Goal: Browse casually: Explore the website without a specific task or goal

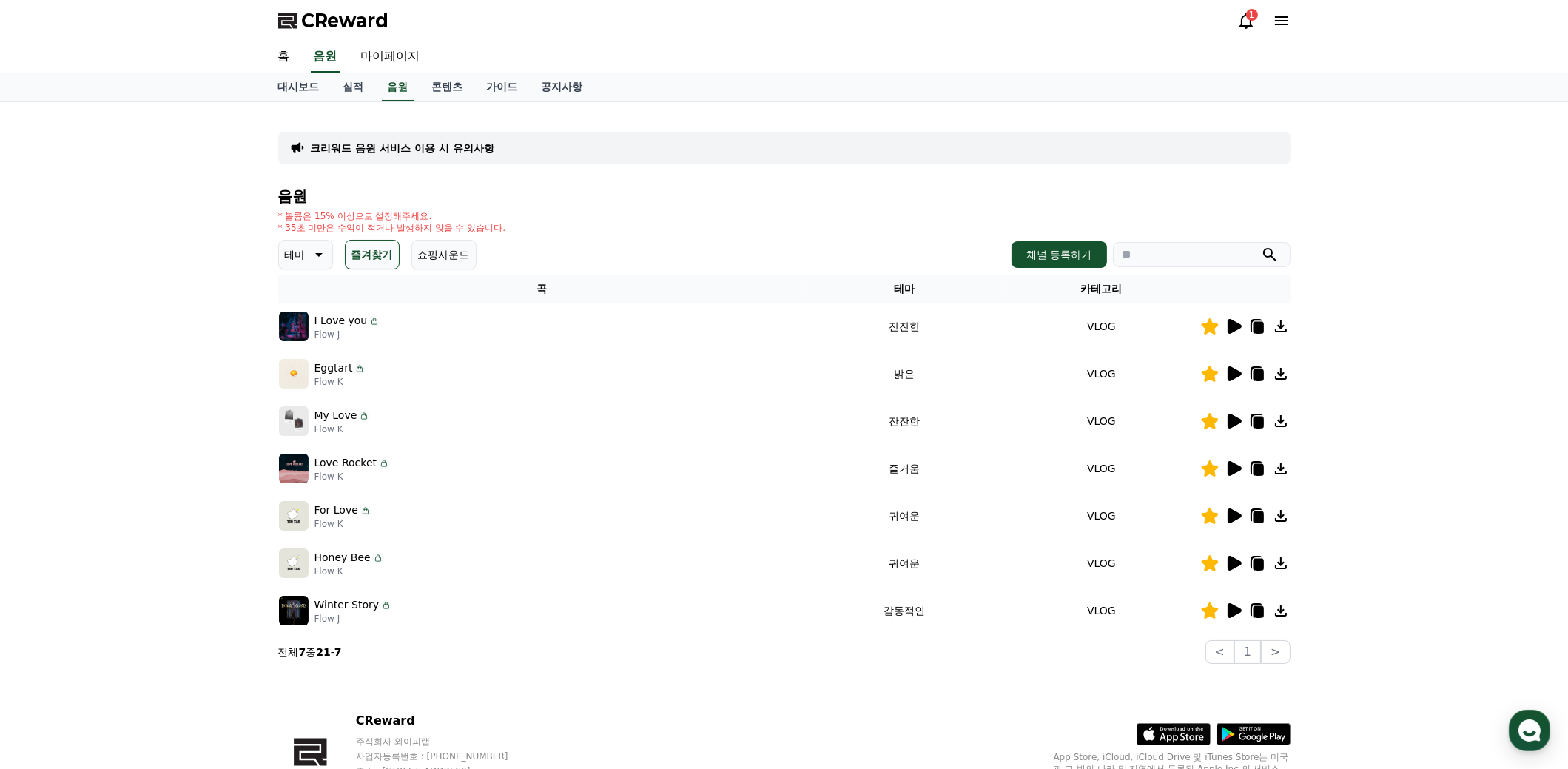
click at [1236, 325] on icon at bounding box center [1235, 326] width 14 height 15
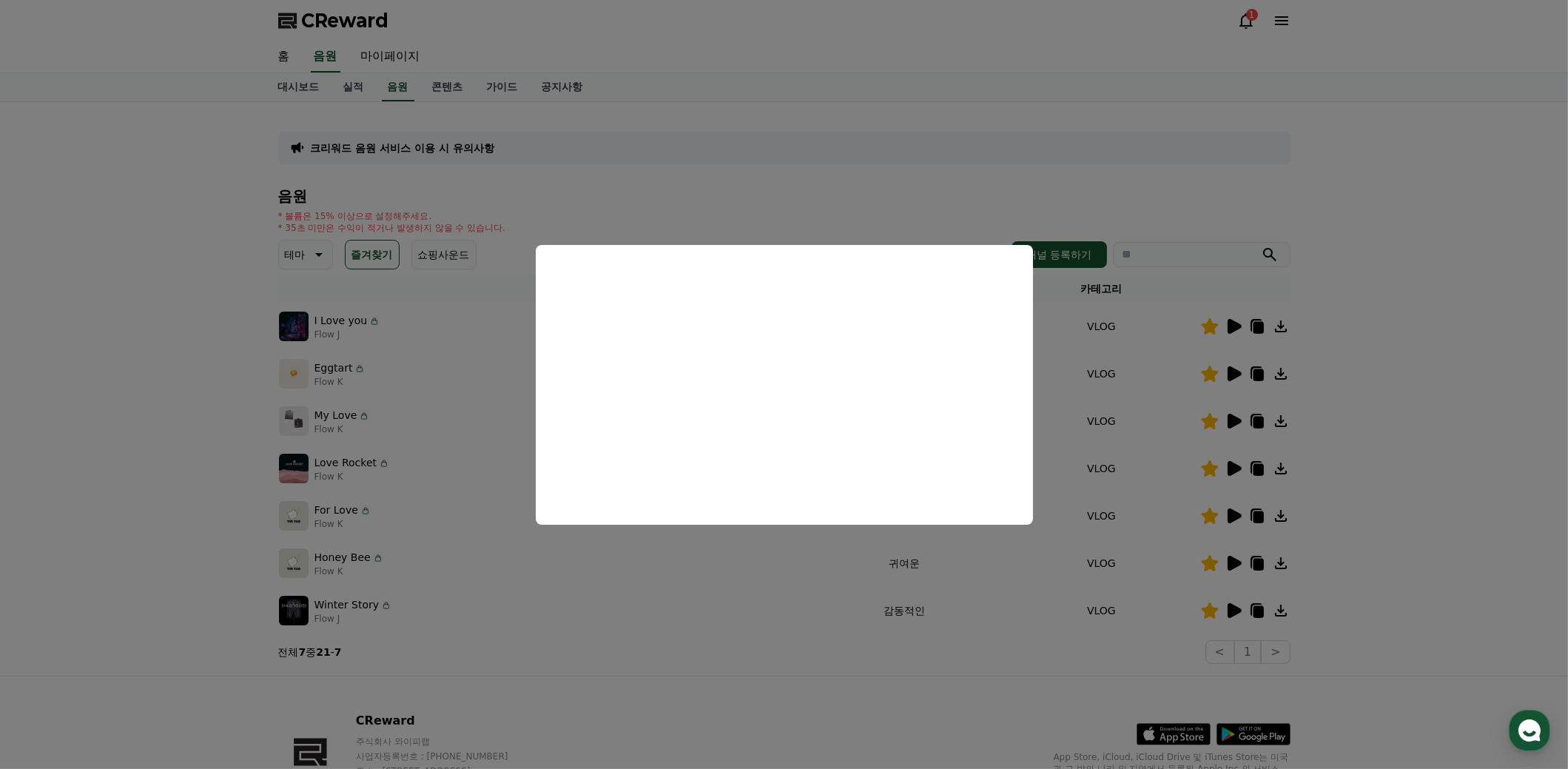
click at [1387, 434] on button "close modal" at bounding box center [784, 384] width 1568 height 769
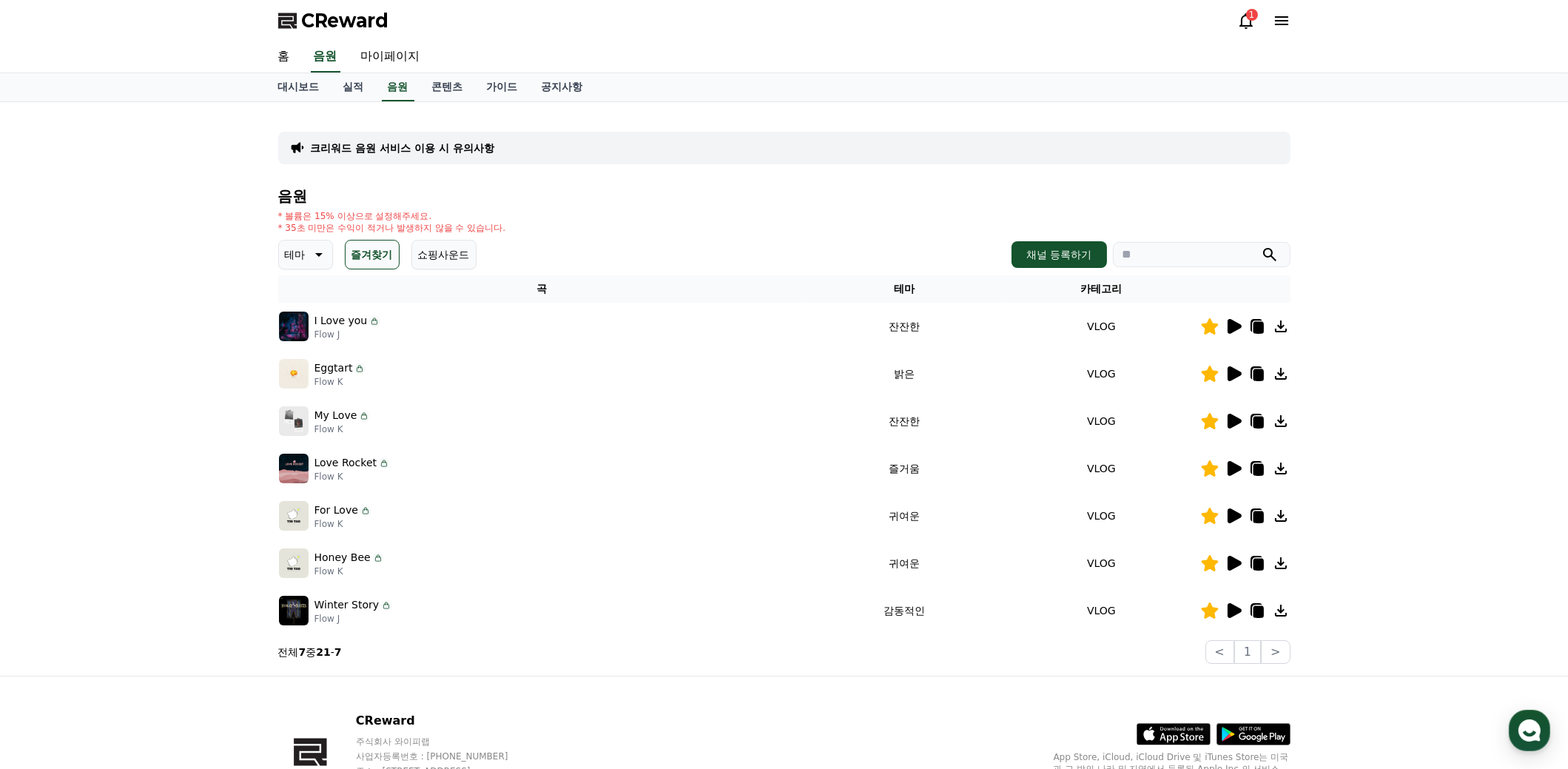
click at [1236, 369] on icon at bounding box center [1235, 373] width 14 height 15
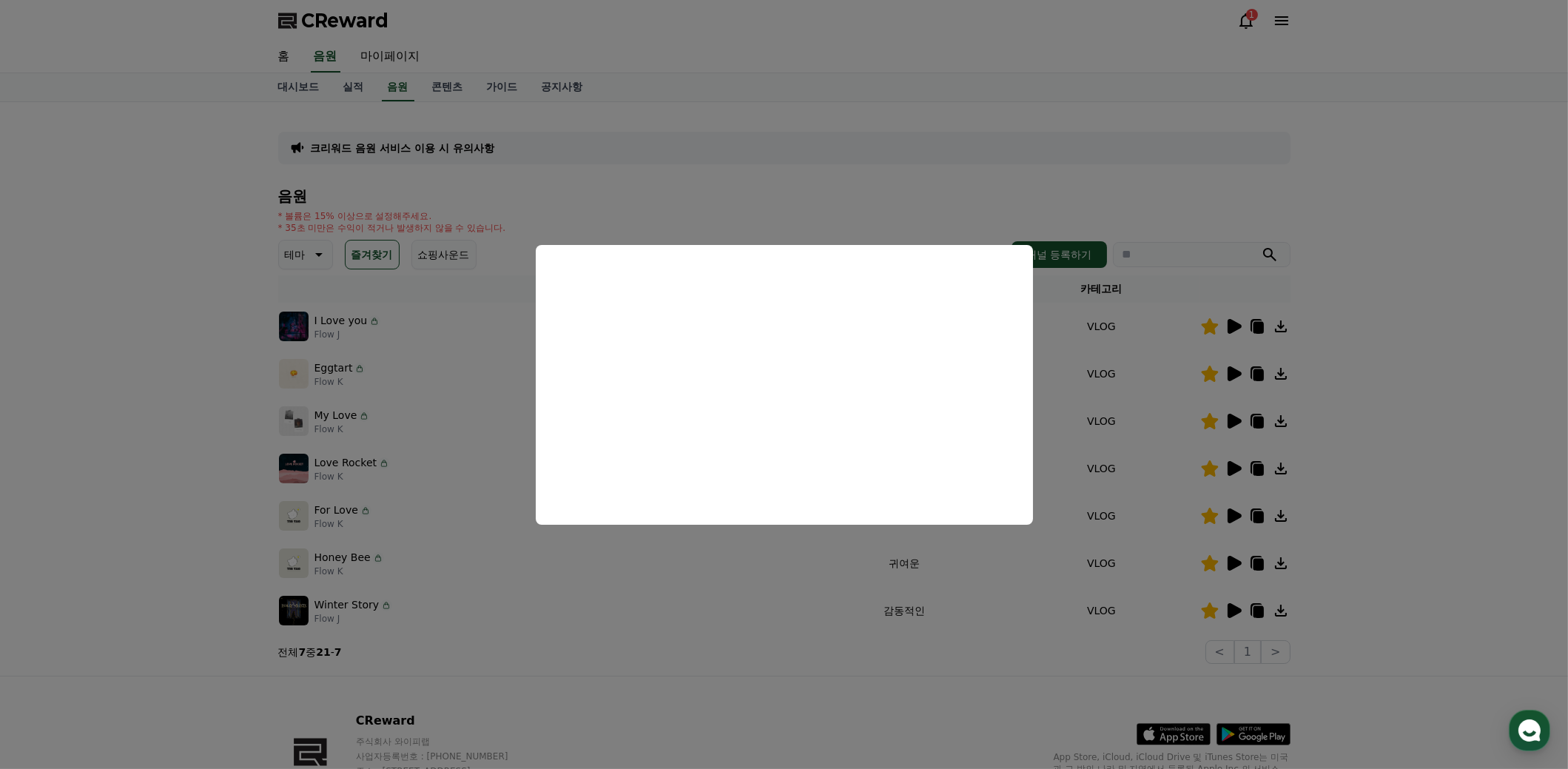
click at [1409, 458] on button "close modal" at bounding box center [784, 384] width 1568 height 769
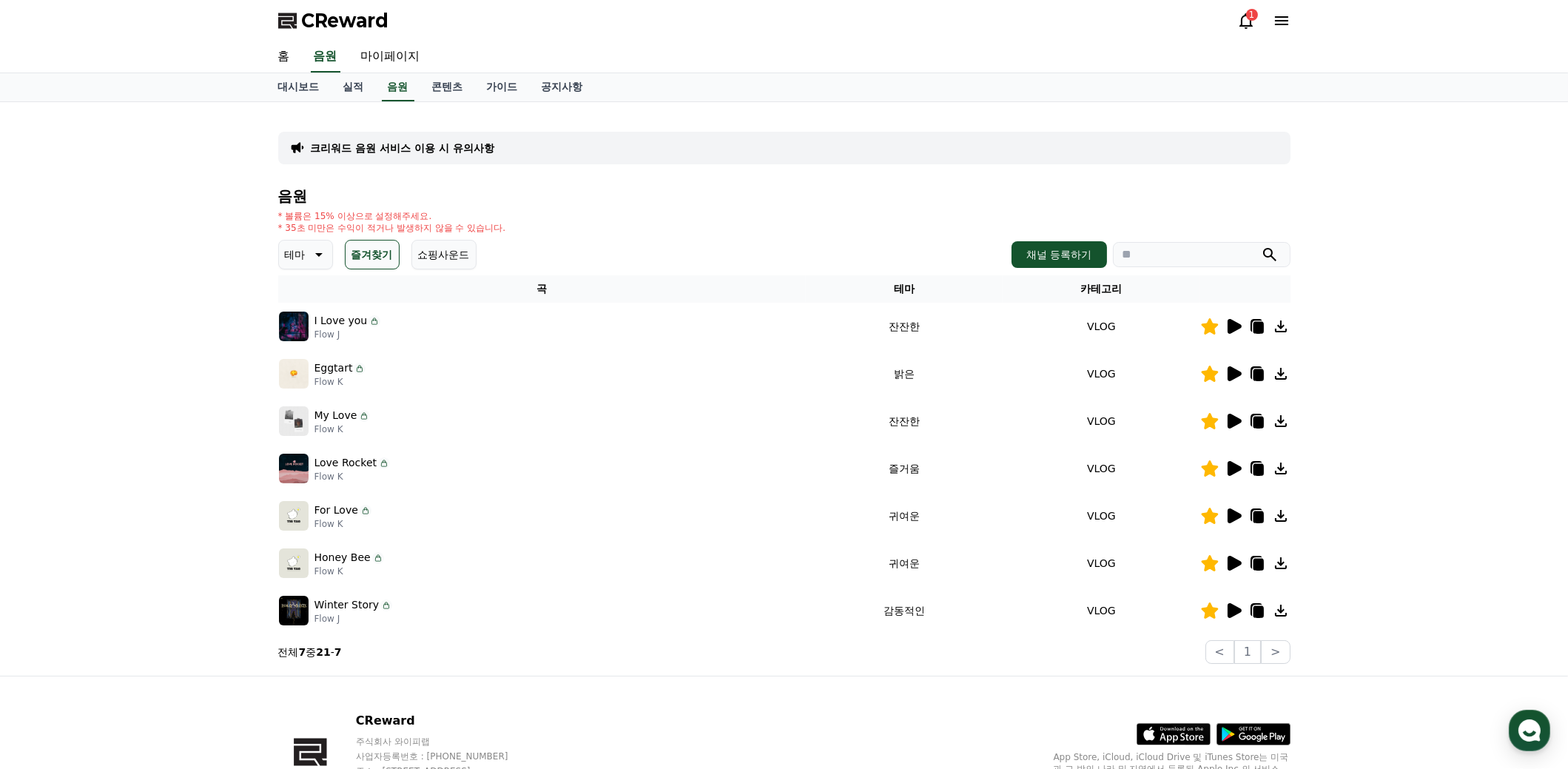
click at [1234, 607] on icon at bounding box center [1235, 610] width 14 height 15
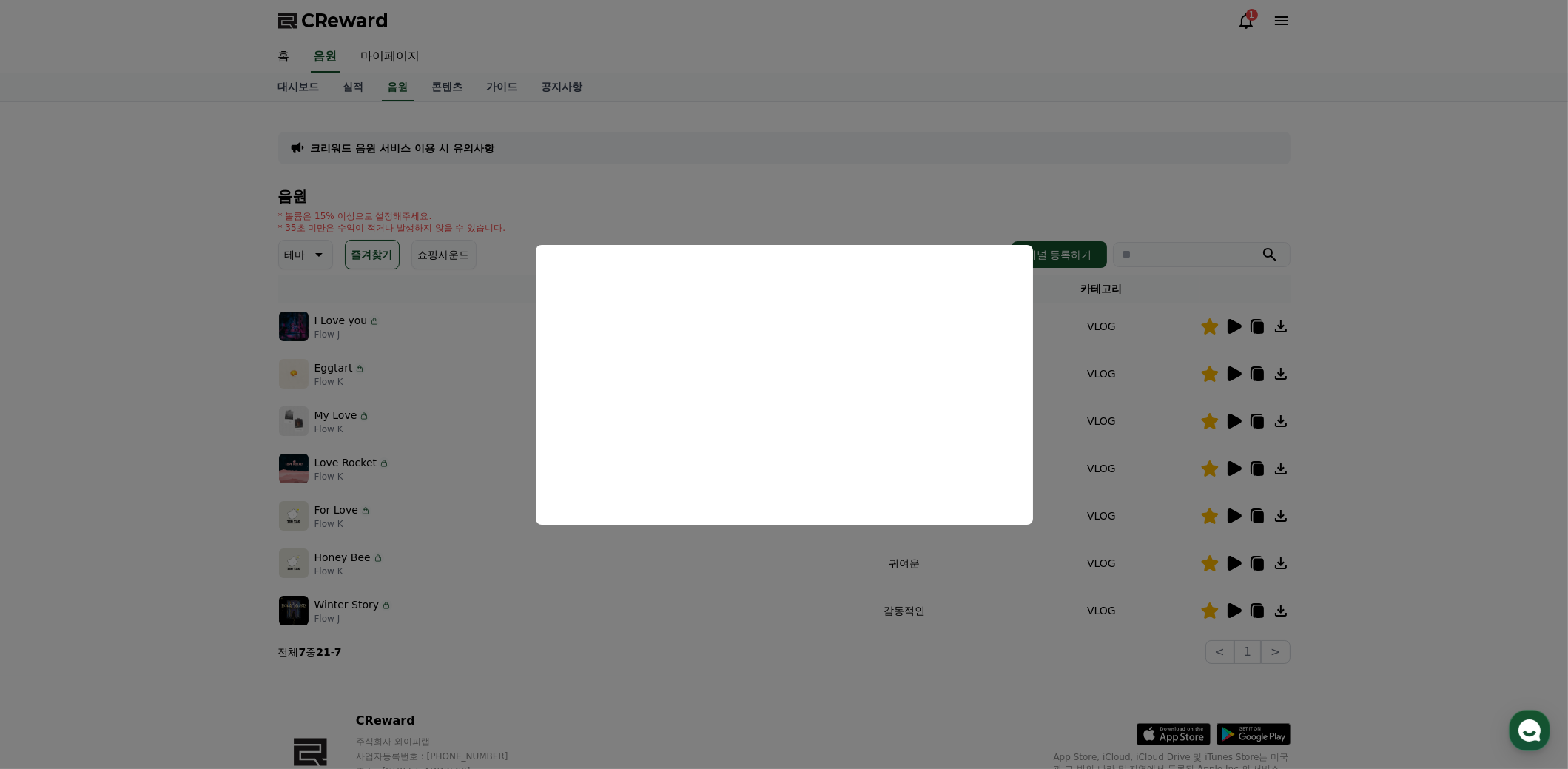
click at [1406, 488] on button "close modal" at bounding box center [784, 384] width 1568 height 769
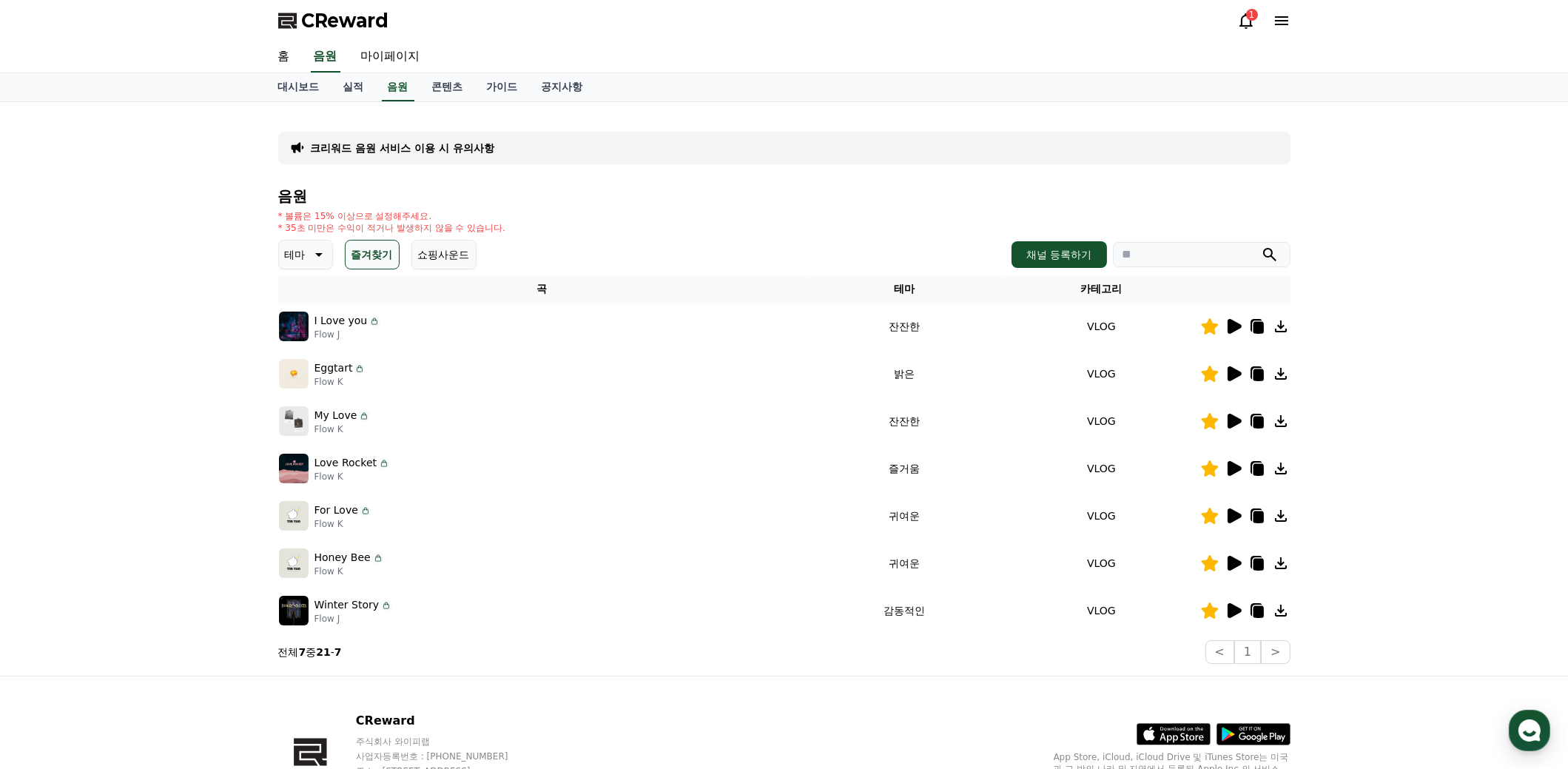
click at [1228, 514] on icon at bounding box center [1235, 515] width 14 height 15
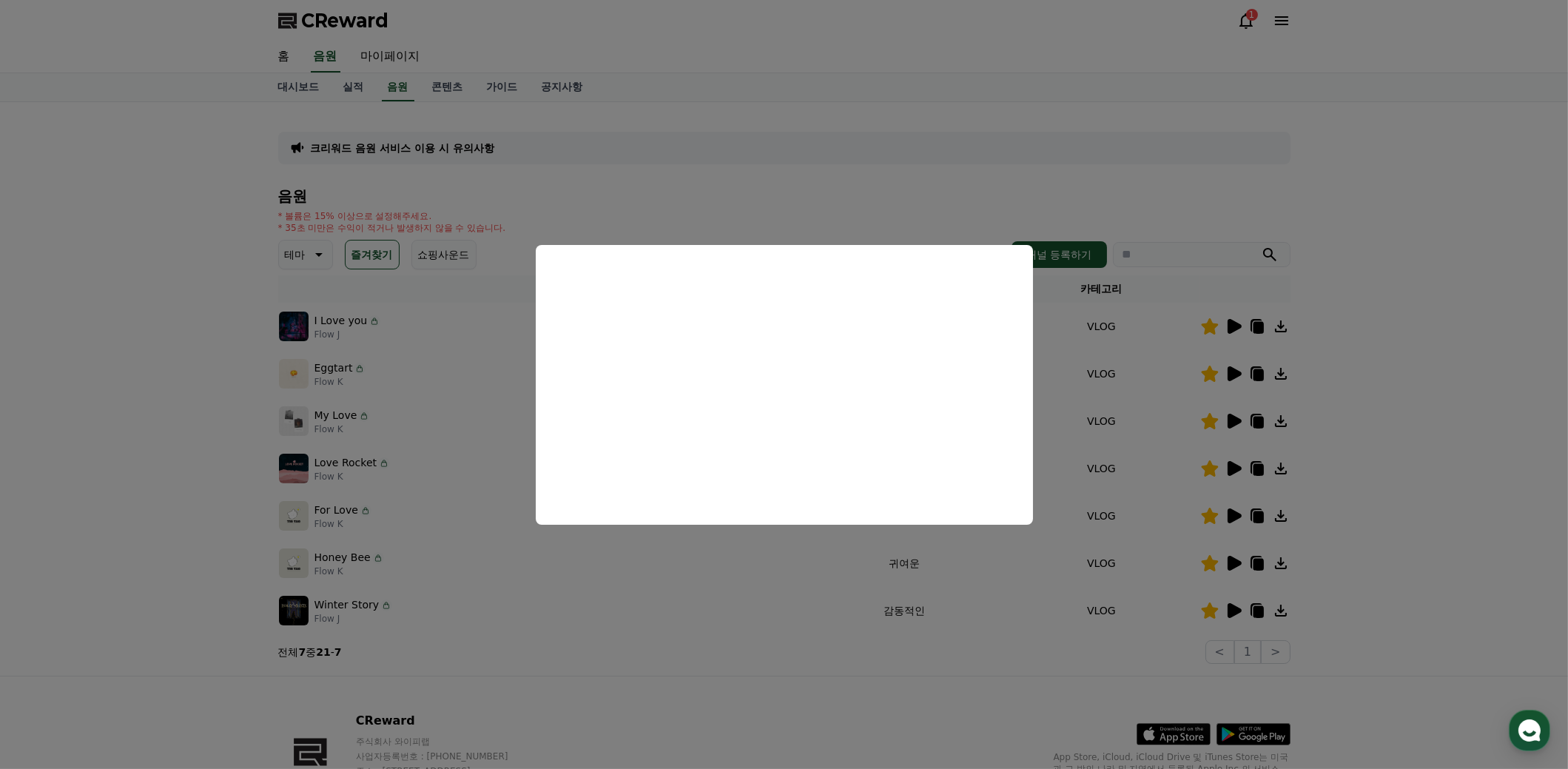
click at [1374, 472] on button "close modal" at bounding box center [784, 384] width 1568 height 769
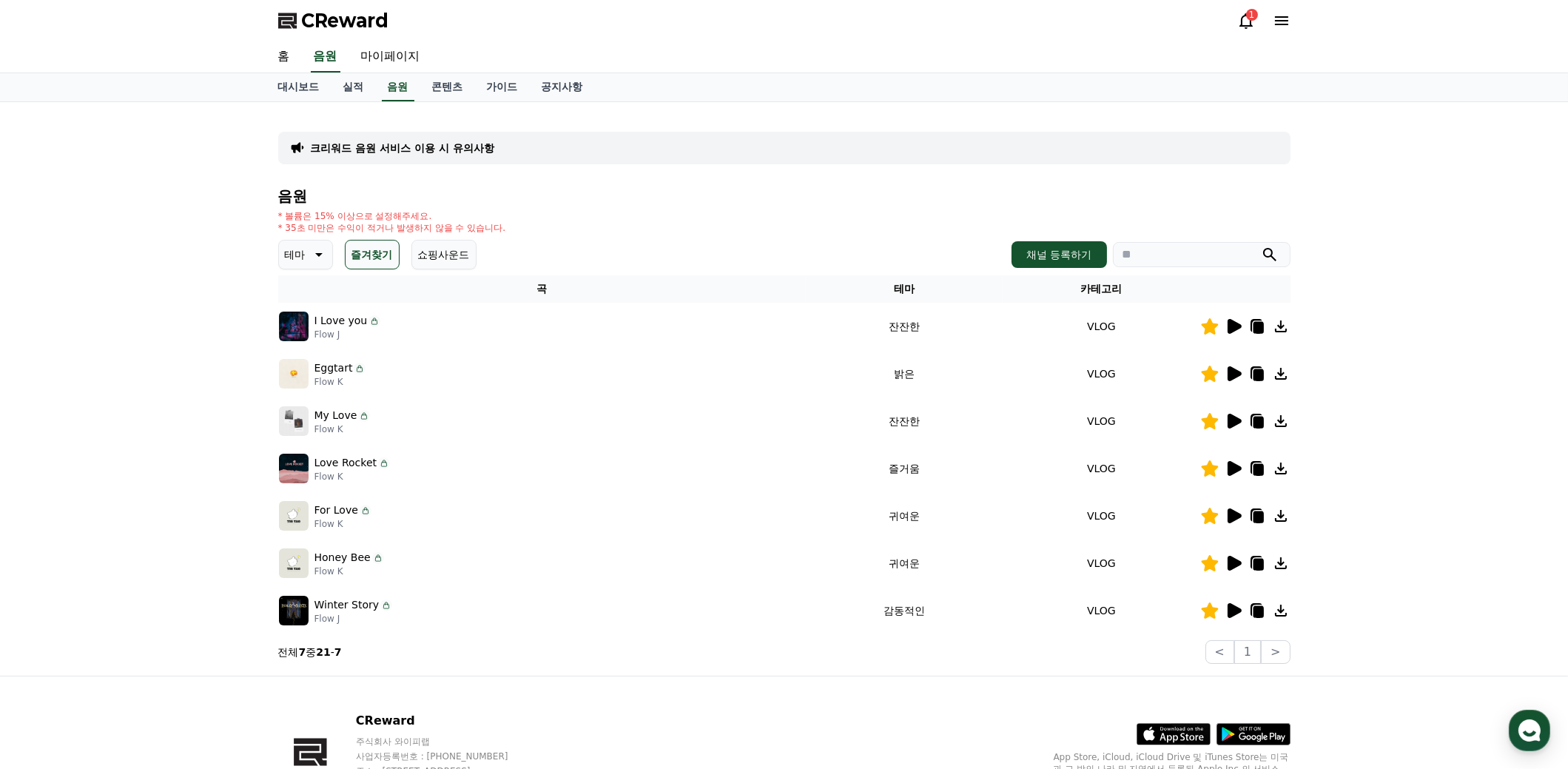
click at [1229, 373] on icon at bounding box center [1235, 373] width 14 height 15
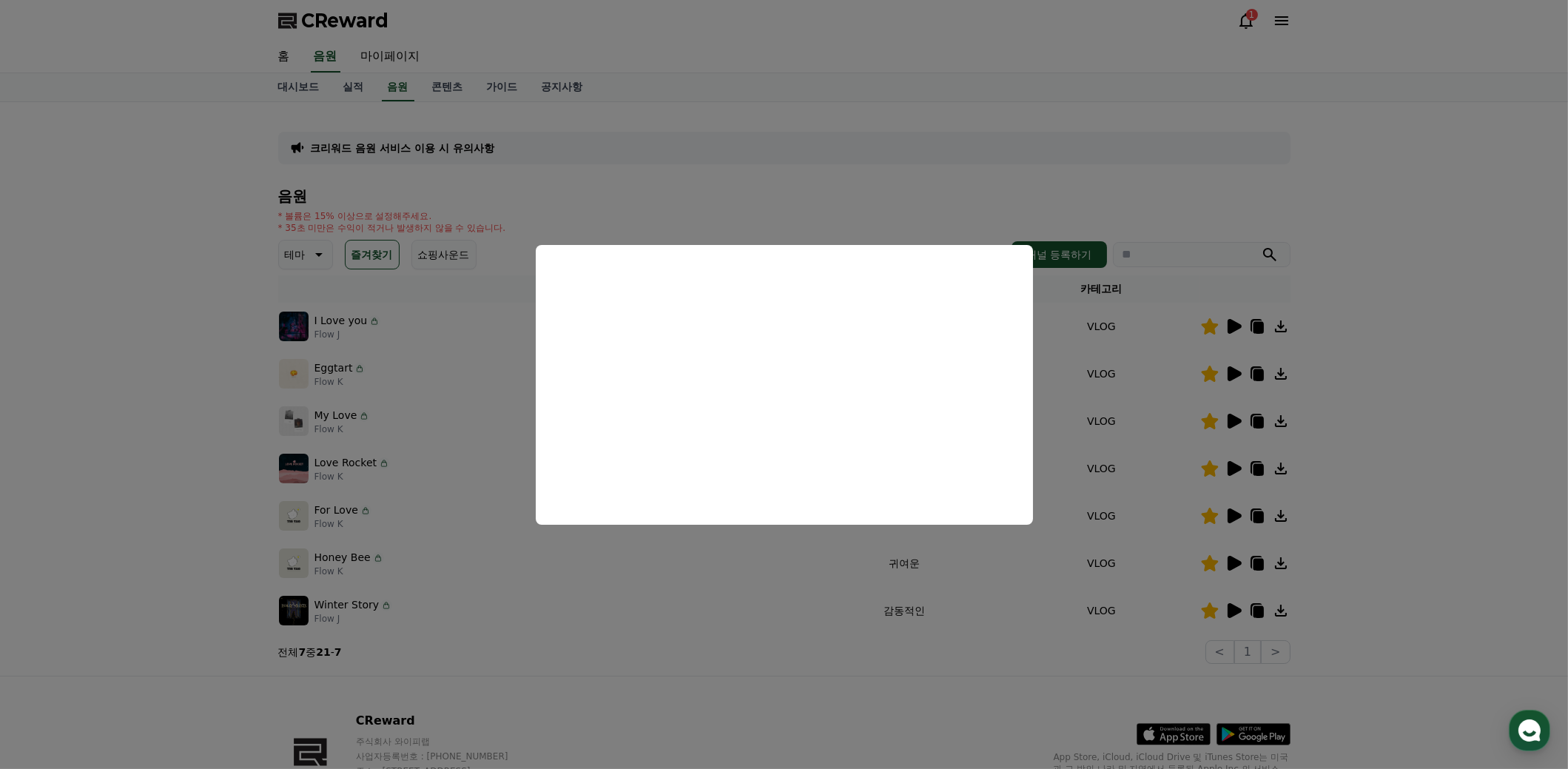
click at [1417, 475] on button "close modal" at bounding box center [784, 384] width 1568 height 769
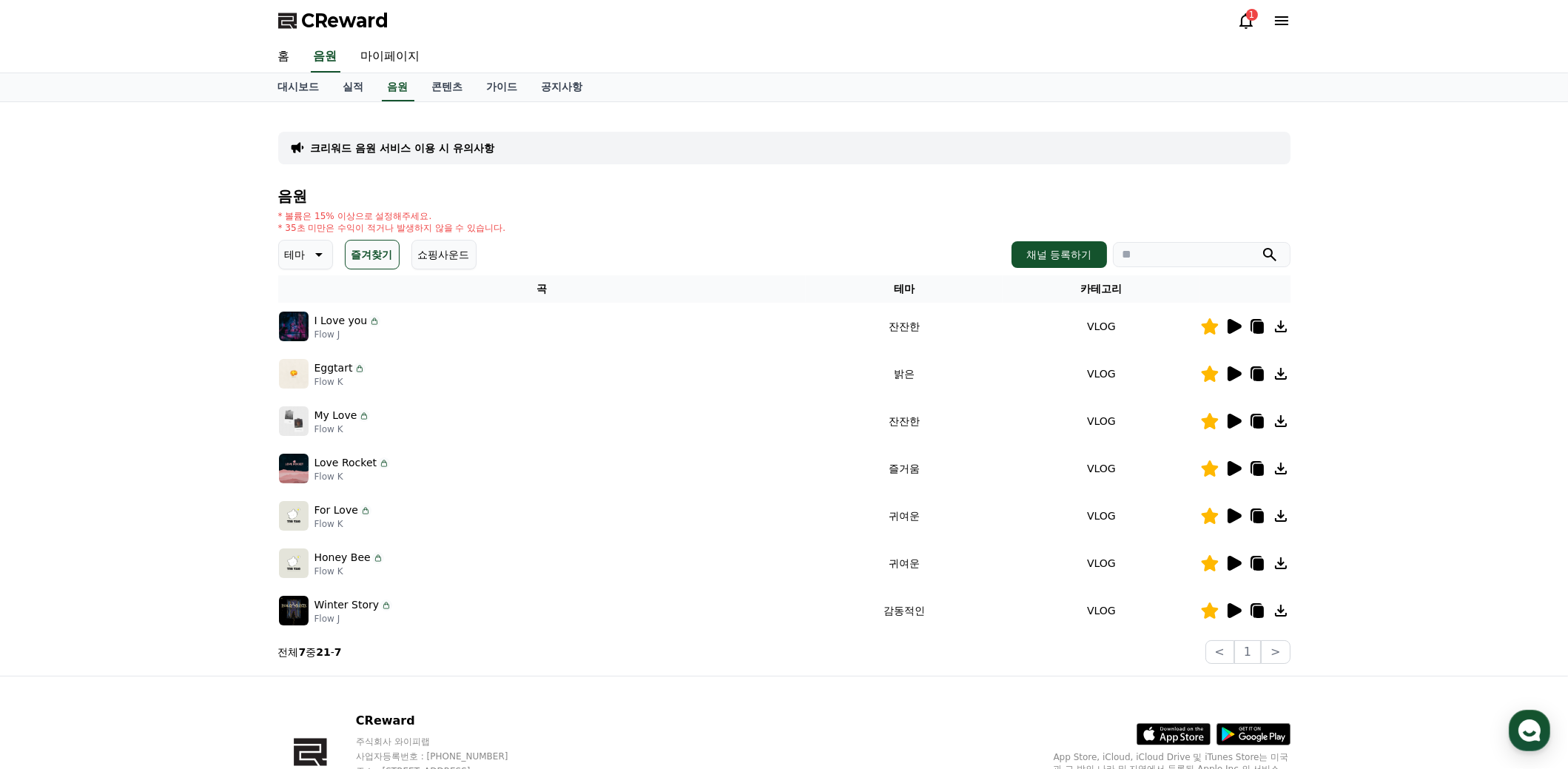
click at [1258, 372] on icon at bounding box center [1258, 374] width 11 height 12
